Goal: Task Accomplishment & Management: Use online tool/utility

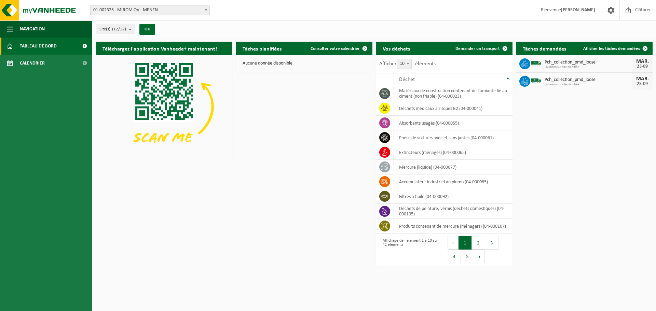
click at [148, 9] on span "01-002325 - MIROM OV - MENEN" at bounding box center [150, 10] width 119 height 10
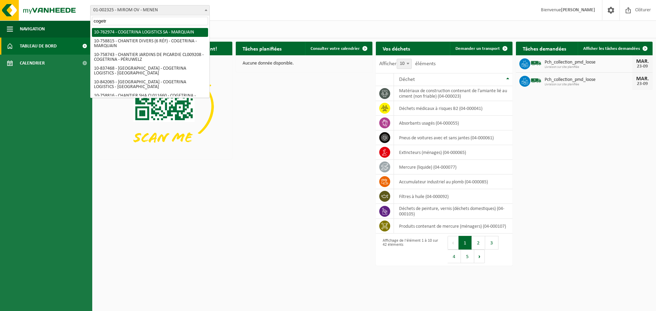
type input "cogetr"
select select "17600"
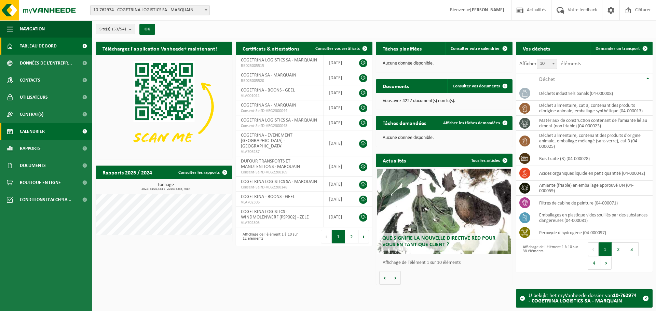
click at [28, 133] on span "Calendrier" at bounding box center [32, 131] width 25 height 17
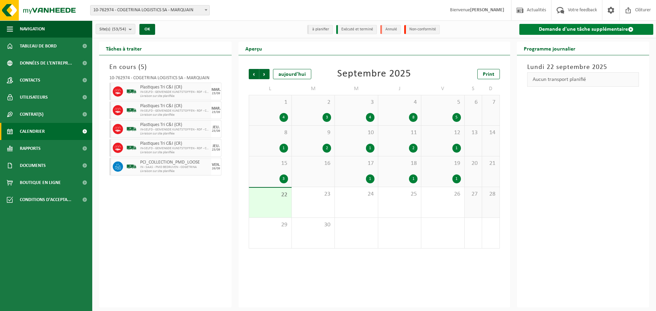
click at [539, 34] on link "Demande d'une tâche supplémentaire" at bounding box center [587, 29] width 134 height 11
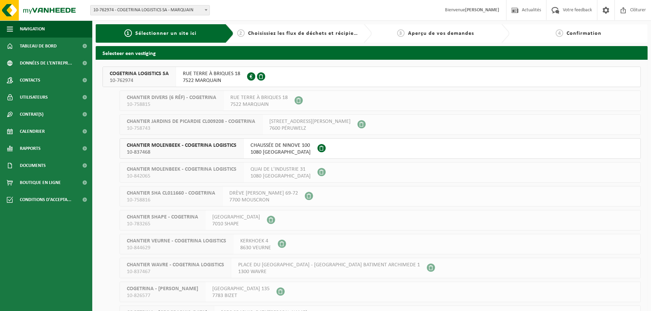
click at [210, 83] on span "7522 MARQUAIN" at bounding box center [211, 80] width 57 height 7
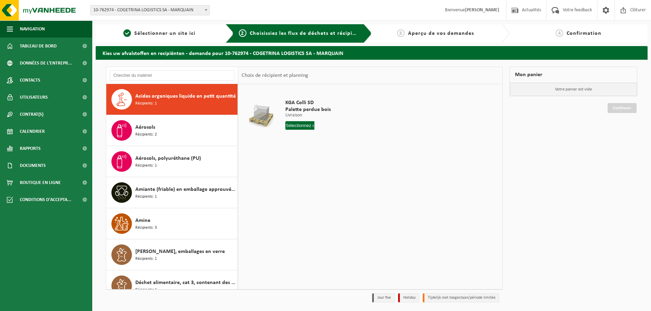
click at [155, 81] on div at bounding box center [172, 75] width 132 height 17
click at [155, 78] on input "text" at bounding box center [172, 75] width 125 height 10
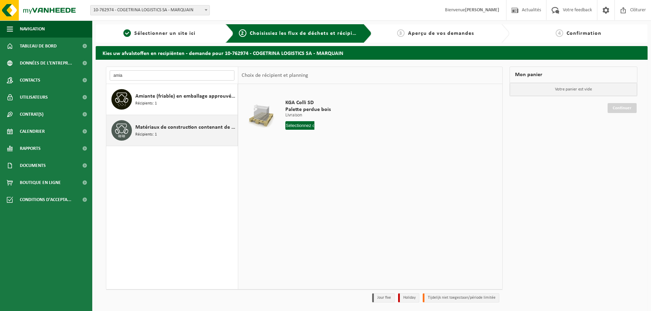
type input "amia"
click at [160, 133] on div "Matériaux de construction contenant de l'amiante lié au ciment (non friable) Ré…" at bounding box center [185, 130] width 101 height 21
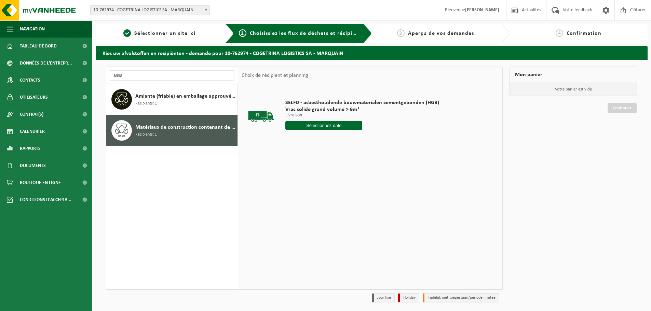
click at [299, 123] on input "text" at bounding box center [323, 125] width 77 height 9
click at [301, 197] on div "23" at bounding box center [304, 197] width 12 height 11
type input "à partir de 2025-09-23"
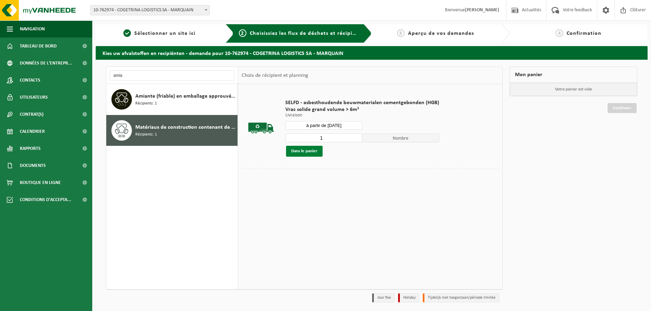
click at [312, 151] on button "Dans le panier" at bounding box center [304, 151] width 37 height 11
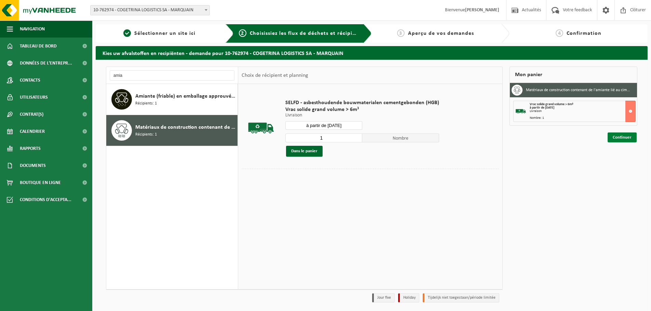
click at [614, 137] on link "Continuer" at bounding box center [622, 138] width 29 height 10
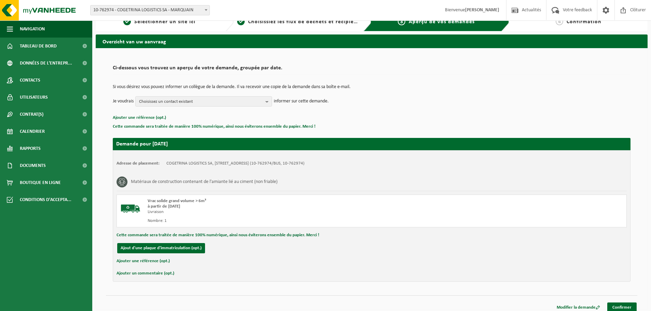
scroll to position [17, 0]
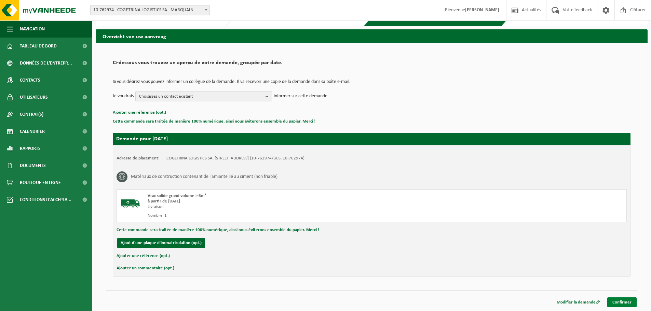
click at [621, 306] on link "Confirmer" at bounding box center [622, 303] width 29 height 10
